Goal: Information Seeking & Learning: Learn about a topic

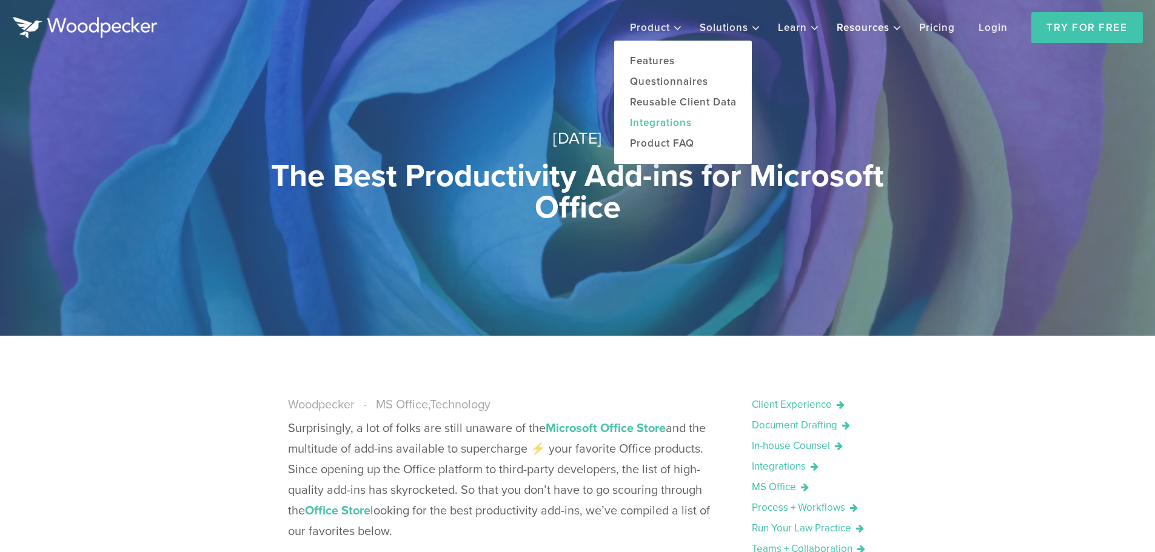
click at [667, 133] on link "Integrations" at bounding box center [683, 123] width 138 height 21
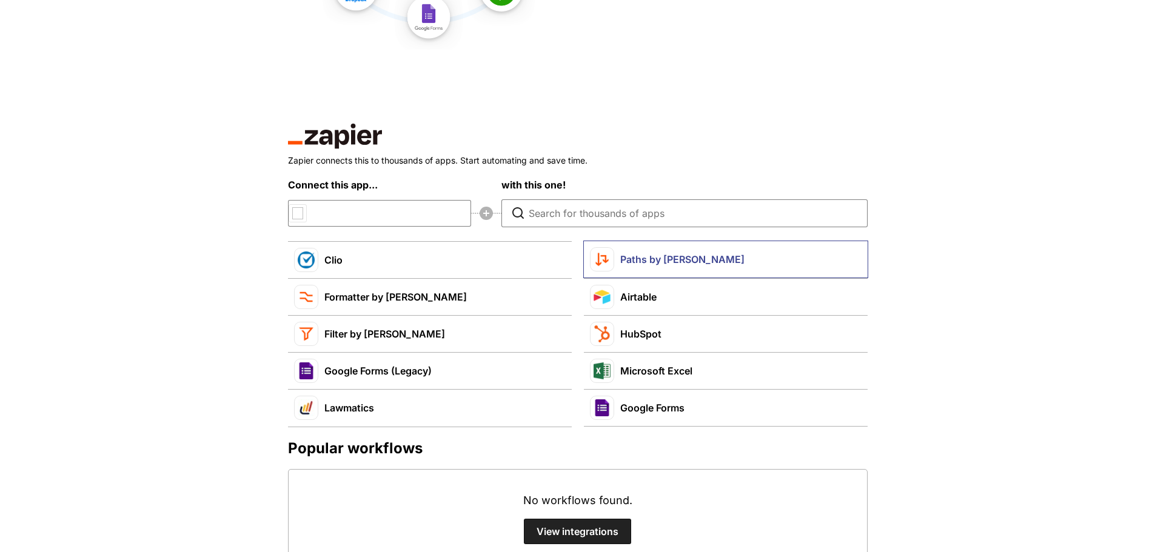
scroll to position [546, 0]
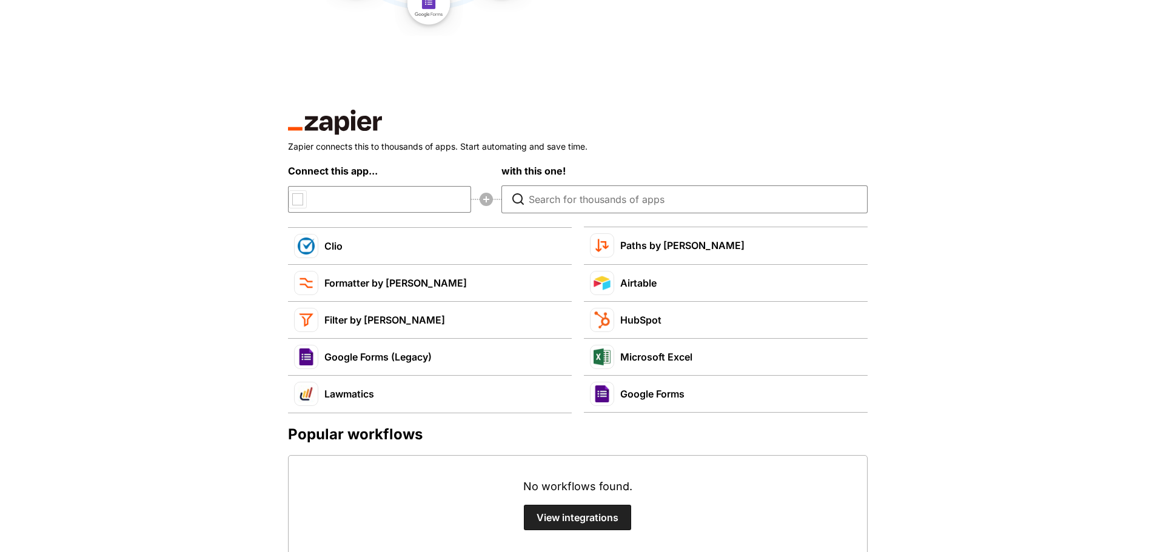
click at [335, 200] on div "Connect this app... with this one!" at bounding box center [578, 189] width 580 height 51
click at [306, 202] on div "Connect this app... with this one!" at bounding box center [578, 189] width 580 height 51
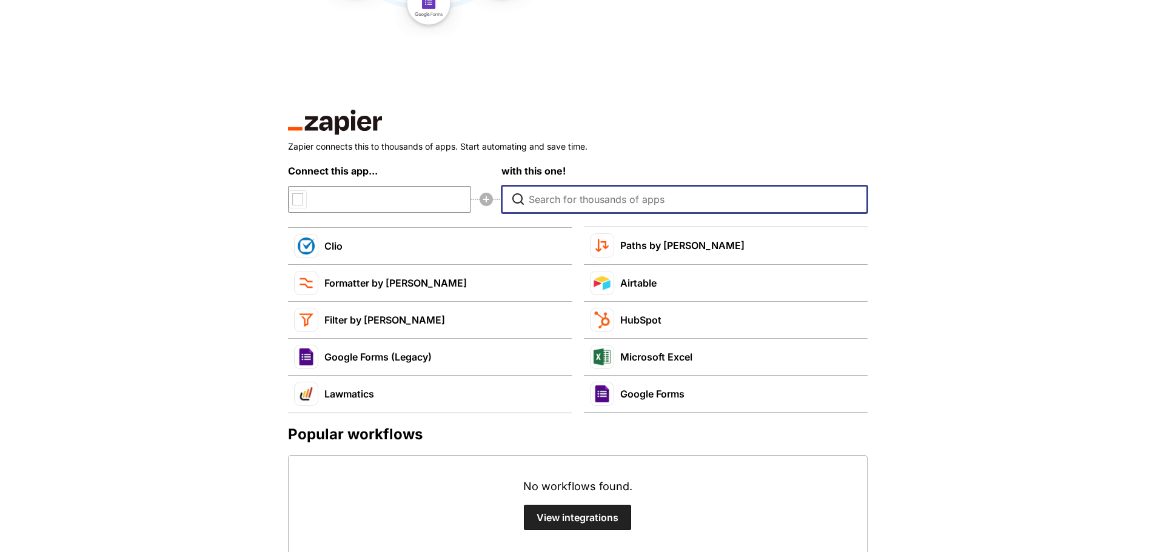
click at [608, 202] on input "Type to search for an app to connect" at bounding box center [688, 199] width 318 height 27
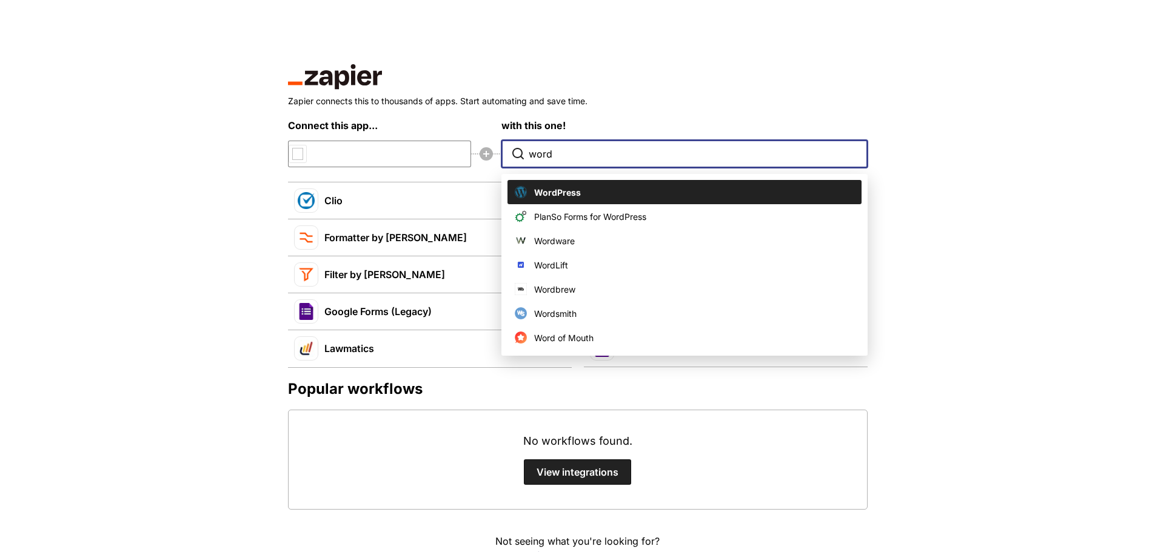
scroll to position [485, 0]
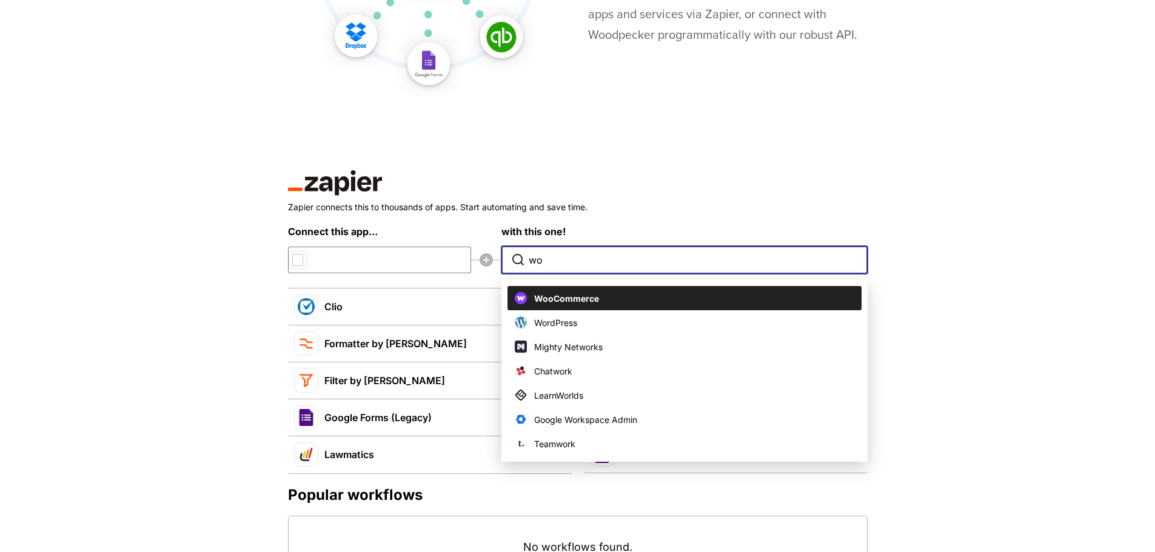
type input "w"
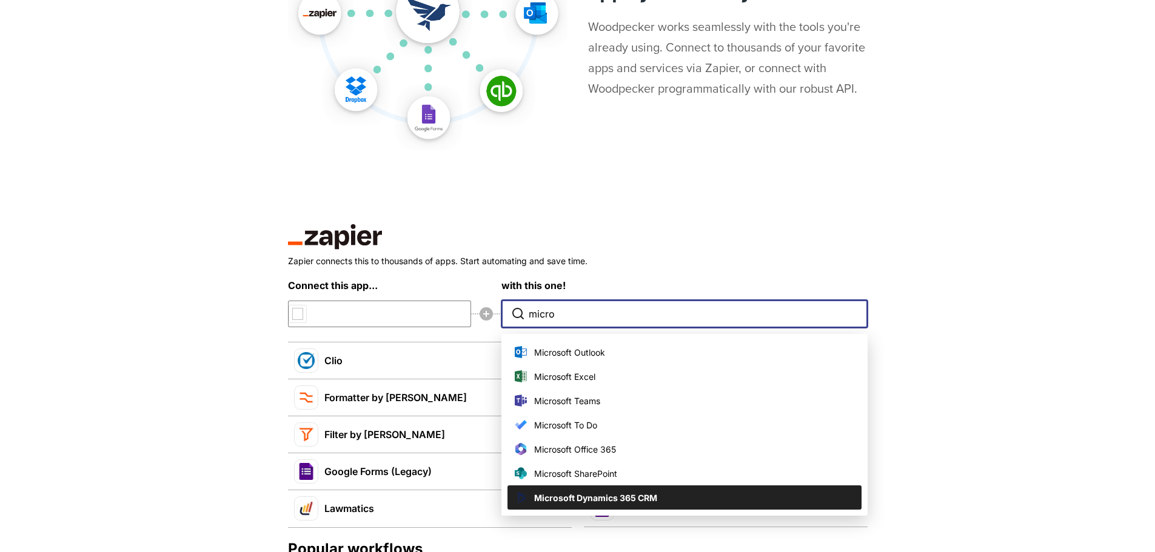
scroll to position [424, 0]
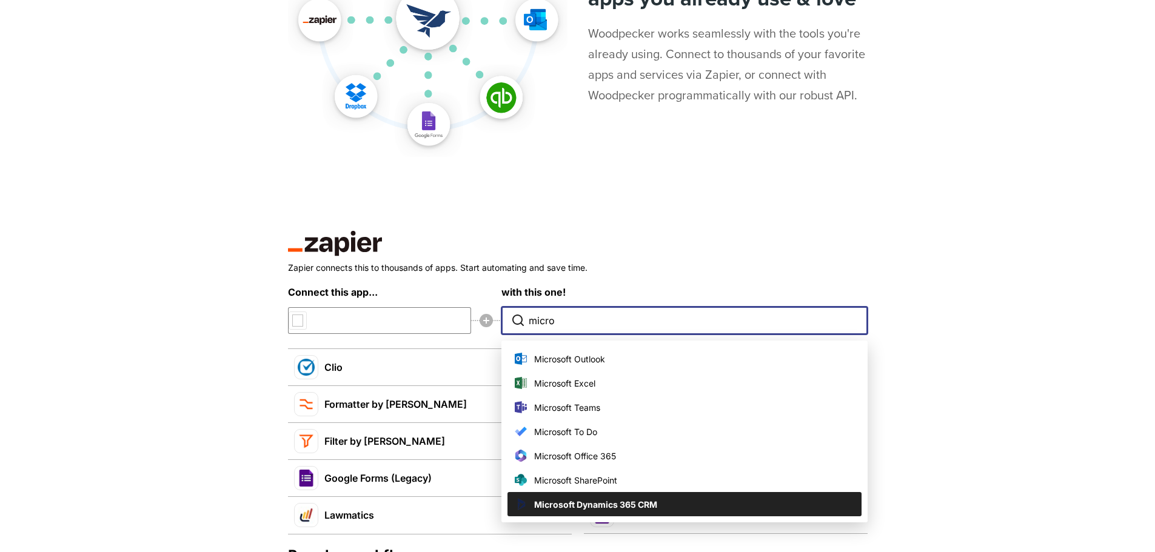
type input "micro"
